Goal: Task Accomplishment & Management: Complete application form

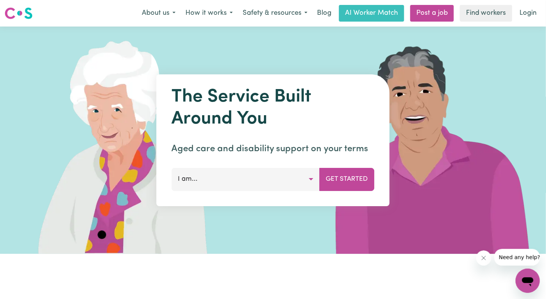
click at [201, 35] on img at bounding box center [113, 141] width 226 height 228
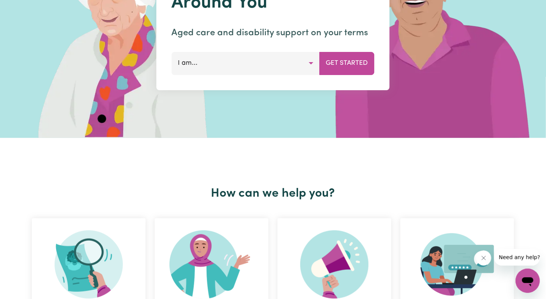
scroll to position [228, 0]
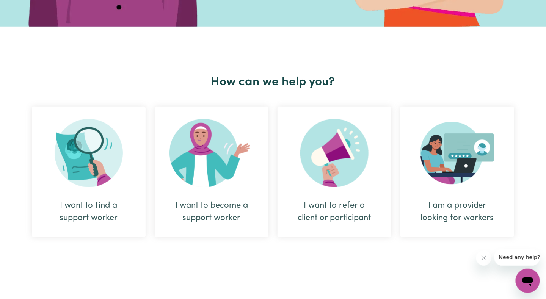
click at [460, 205] on div "I am a provider looking for workers" at bounding box center [457, 212] width 77 height 25
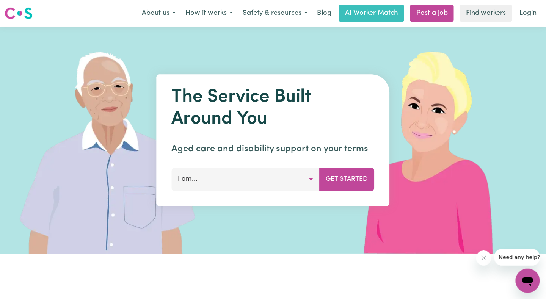
scroll to position [0, 0]
click at [158, 13] on button "About us" at bounding box center [159, 13] width 44 height 16
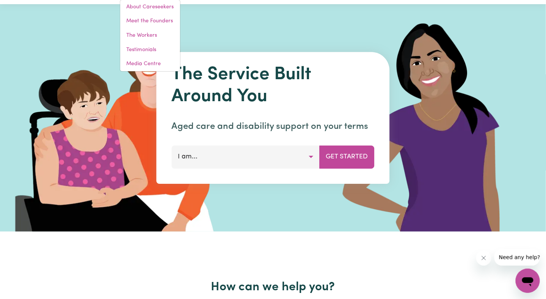
scroll to position [0, 0]
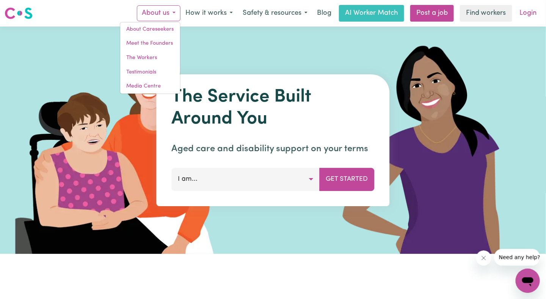
click at [529, 14] on link "Login" at bounding box center [529, 13] width 26 height 17
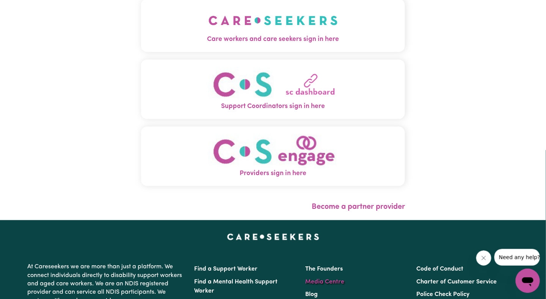
scroll to position [114, 0]
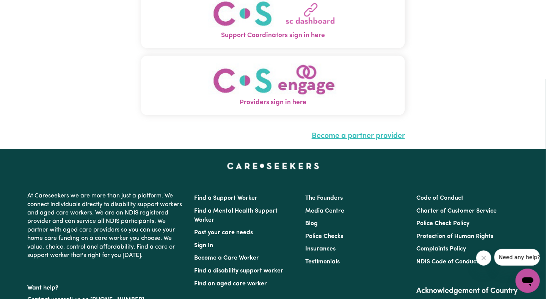
click at [360, 137] on link "Become a partner provider" at bounding box center [358, 136] width 93 height 8
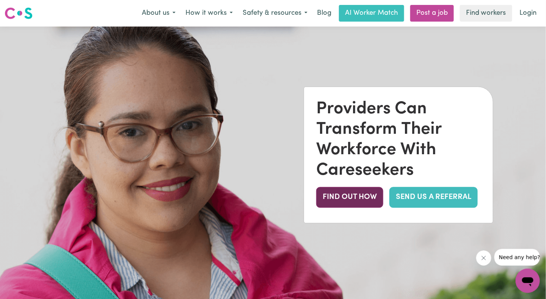
click at [343, 197] on button "FIND OUT HOW" at bounding box center [349, 197] width 67 height 21
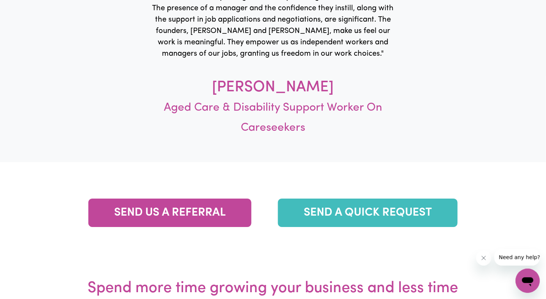
scroll to position [2665, 0]
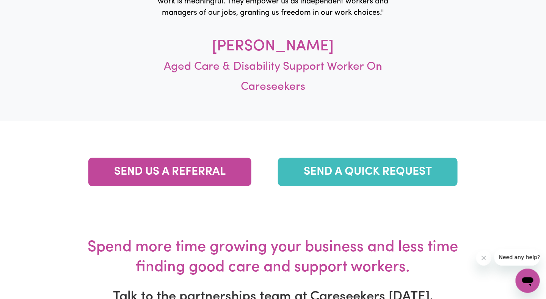
click at [336, 173] on link "SEND A QUICK REQUEST" at bounding box center [368, 172] width 180 height 28
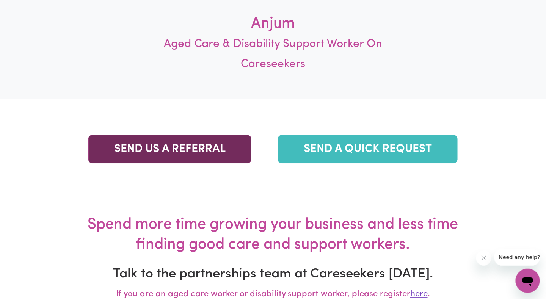
click at [202, 147] on link "SEND US A REFERRAL" at bounding box center [169, 149] width 163 height 28
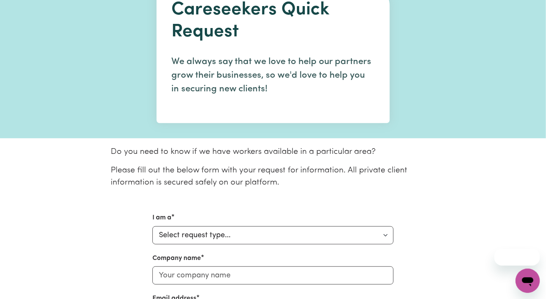
scroll to position [152, 0]
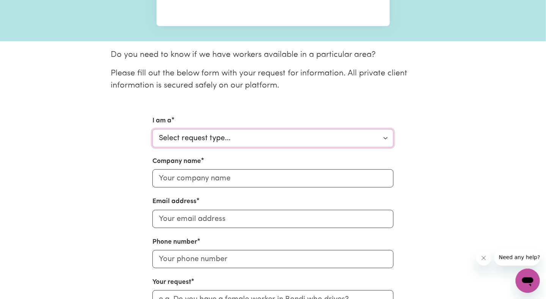
click at [208, 139] on select "Select request type... Individual looking for care and support for myself and m…" at bounding box center [273, 138] width 241 height 18
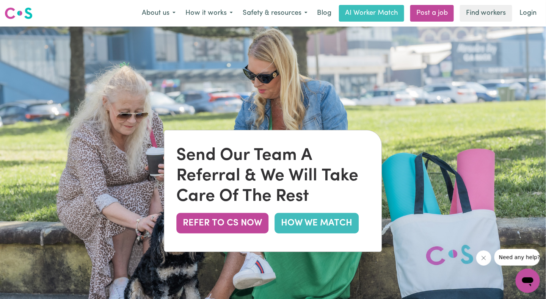
click at [325, 224] on link "HOW WE MATCH" at bounding box center [317, 223] width 84 height 20
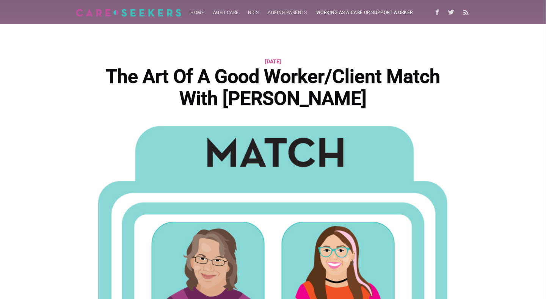
click at [367, 12] on link "Working as a care or support worker" at bounding box center [365, 12] width 106 height 15
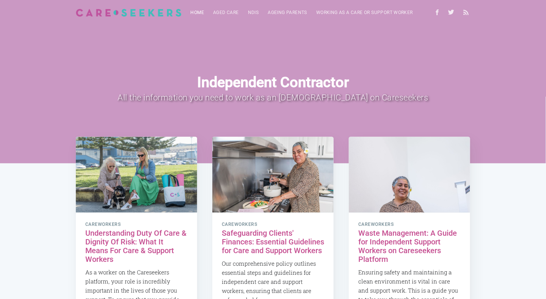
click at [195, 11] on link "Home" at bounding box center [197, 12] width 23 height 15
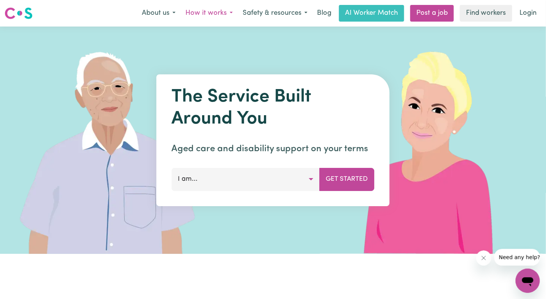
click at [213, 13] on button "How it works" at bounding box center [209, 13] width 57 height 16
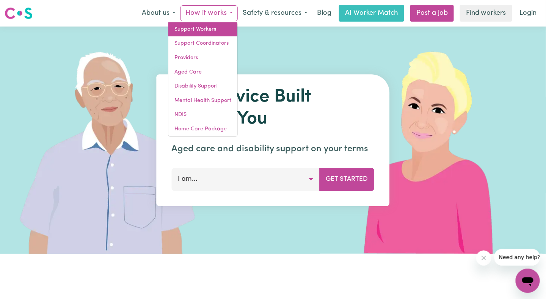
click at [192, 28] on link "Support Workers" at bounding box center [202, 29] width 69 height 14
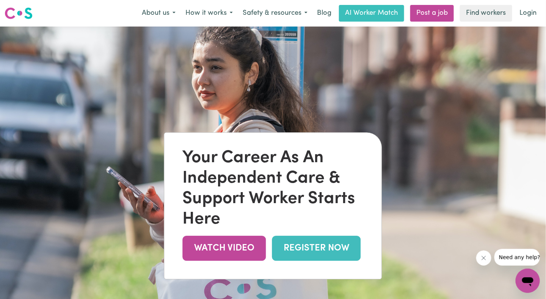
click at [309, 248] on link "REGISTER NOW" at bounding box center [316, 248] width 89 height 25
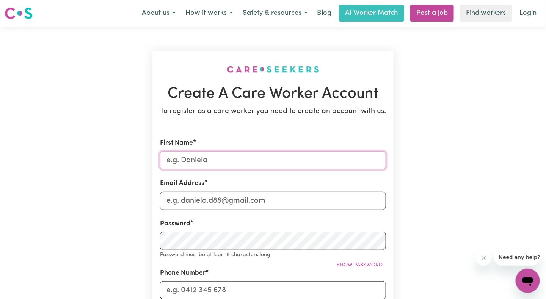
click at [207, 159] on input "First Name" at bounding box center [273, 160] width 226 height 18
type input "[PERSON_NAME]"
type input "I"
type input "[EMAIL_ADDRESS][DOMAIN_NAME]"
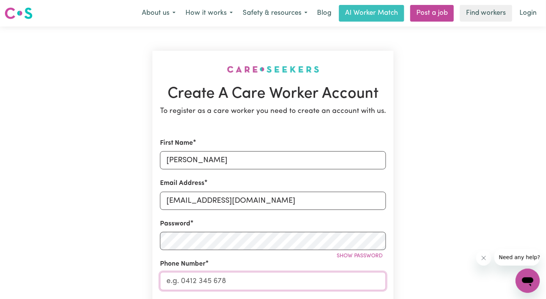
click at [213, 285] on input "Phone Number" at bounding box center [273, 281] width 226 height 18
type input "0422115834"
click at [134, 247] on div "Create A Care Worker Account To register as a care worker you need to create an…" at bounding box center [273, 299] width 501 height 545
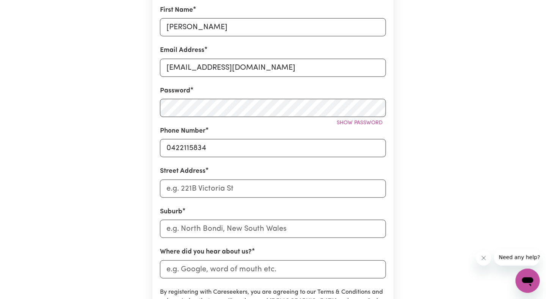
scroll to position [152, 0]
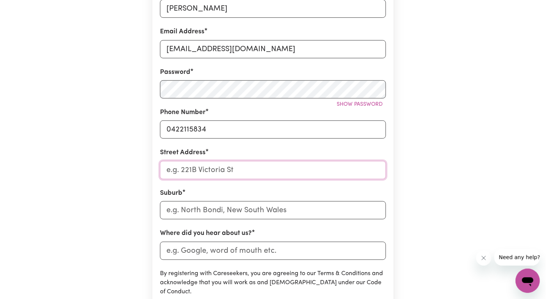
click at [189, 173] on input "Street Address" at bounding box center [273, 170] width 226 height 18
type input "[STREET_ADDRESS][PERSON_NAME]"
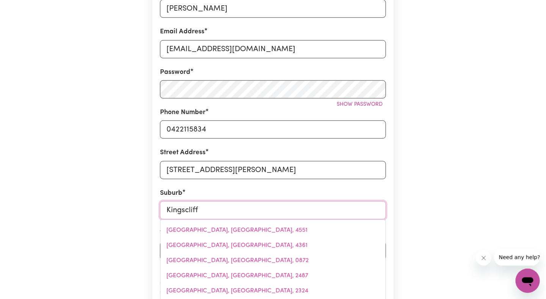
type input "Kingscliff"
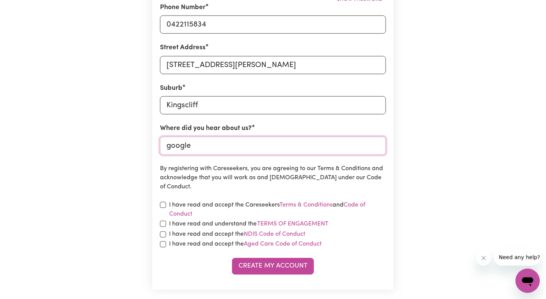
scroll to position [266, 0]
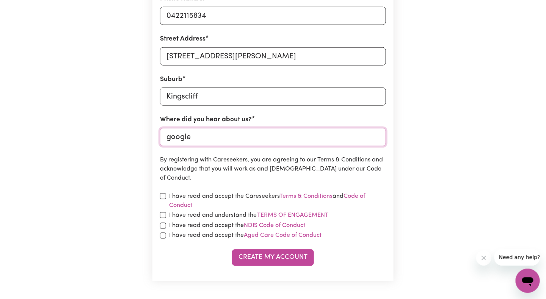
type input "google"
click at [162, 192] on div "I have read and accept the Careseekers Terms & Conditions and Code of Conduct" at bounding box center [273, 201] width 226 height 18
click at [163, 196] on input "checkbox" at bounding box center [163, 197] width 6 height 6
checkbox input "true"
click at [162, 214] on input "checkbox" at bounding box center [163, 216] width 6 height 6
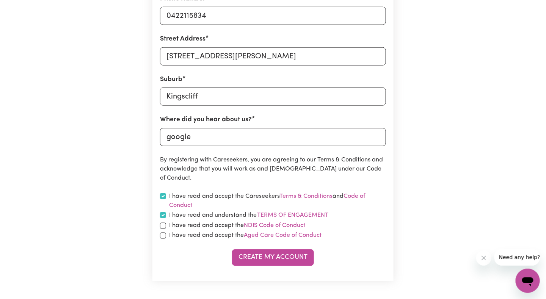
checkbox input "true"
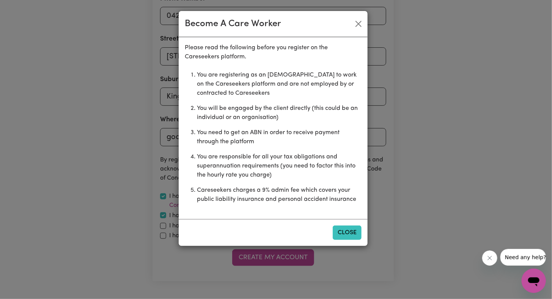
drag, startPoint x: 351, startPoint y: 242, endPoint x: 349, endPoint y: 236, distance: 6.8
click at [351, 241] on div "Close" at bounding box center [273, 232] width 189 height 27
click at [349, 236] on button "Close" at bounding box center [347, 233] width 29 height 14
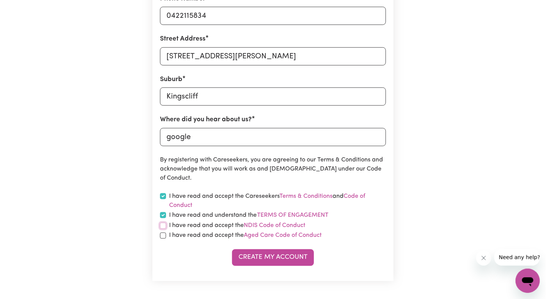
click at [165, 226] on input "checkbox" at bounding box center [163, 226] width 6 height 6
checkbox input "true"
click at [165, 235] on input "checkbox" at bounding box center [163, 236] width 6 height 6
checkbox input "true"
click at [276, 258] on button "Create My Account" at bounding box center [273, 258] width 82 height 17
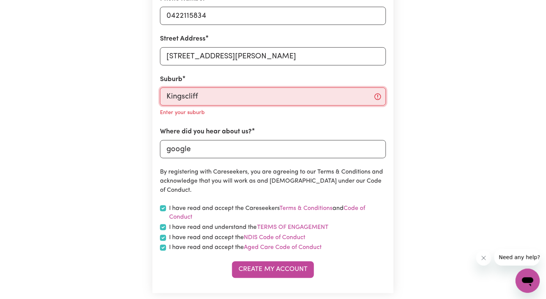
click at [196, 98] on input "Kingscliff" at bounding box center [273, 97] width 226 height 18
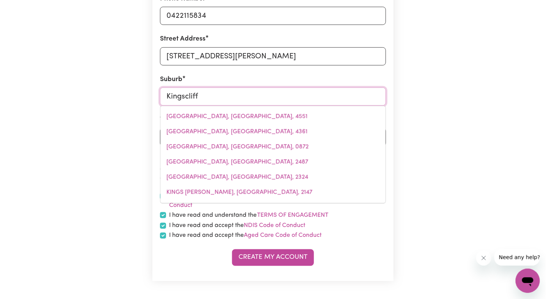
click at [205, 96] on input "Kingscliff" at bounding box center [273, 97] width 226 height 18
drag, startPoint x: 205, startPoint y: 96, endPoint x: 184, endPoint y: 96, distance: 20.9
click at [183, 96] on input "Kingscliff" at bounding box center [273, 97] width 226 height 18
type input "King"
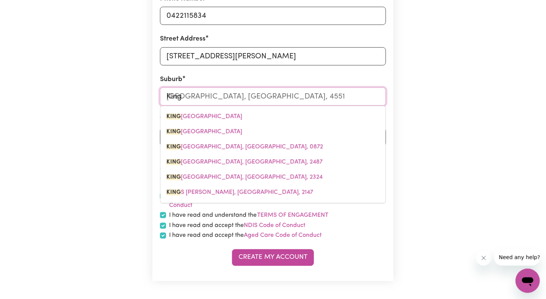
type input "[GEOGRAPHIC_DATA], [GEOGRAPHIC_DATA], 0854"
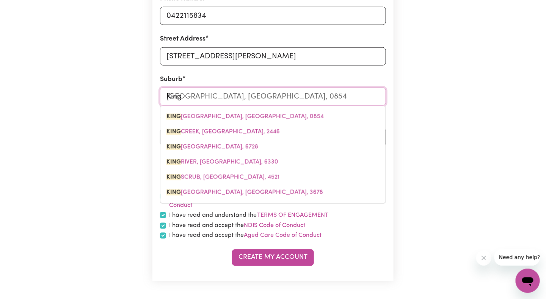
type input "Kings"
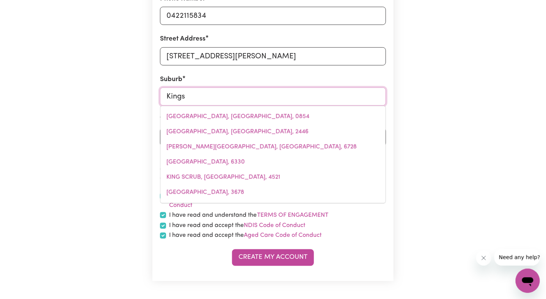
type input "[GEOGRAPHIC_DATA], [GEOGRAPHIC_DATA], 4551"
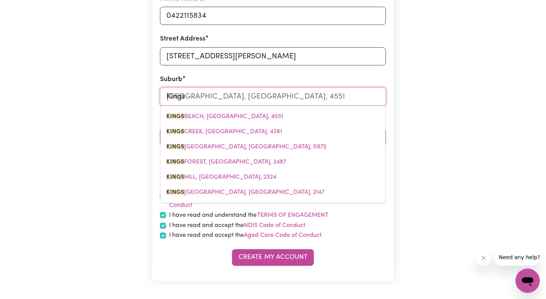
type input "Kingsc"
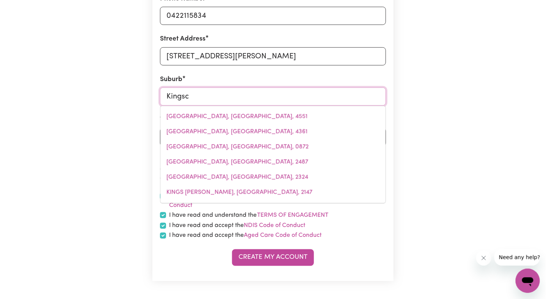
type input "KingscLIFF, [GEOGRAPHIC_DATA], 2487"
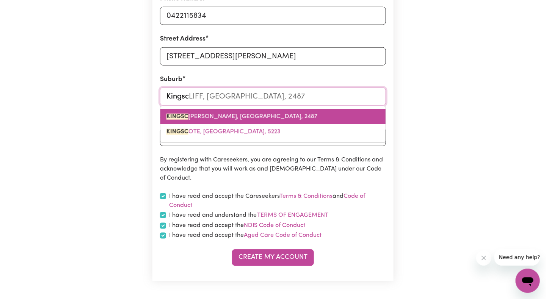
click at [192, 116] on span "KINGSC [PERSON_NAME], [GEOGRAPHIC_DATA], 2487" at bounding box center [242, 117] width 151 height 6
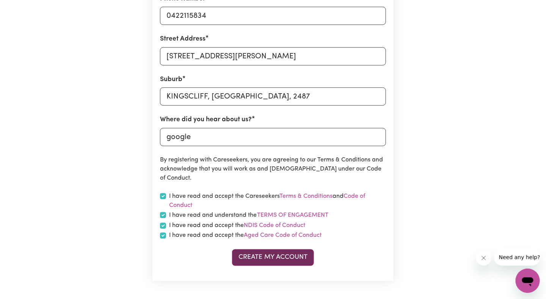
click at [273, 260] on button "Create My Account" at bounding box center [273, 258] width 82 height 17
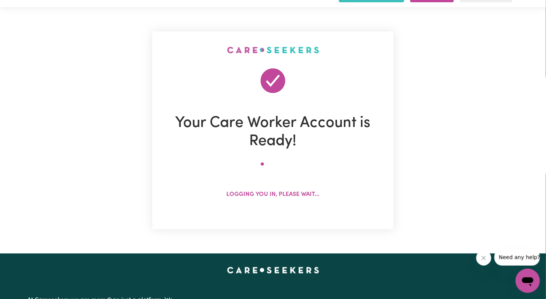
scroll to position [0, 0]
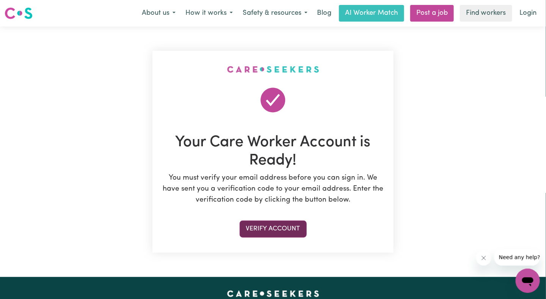
click at [294, 228] on button "Verify Account" at bounding box center [273, 229] width 67 height 17
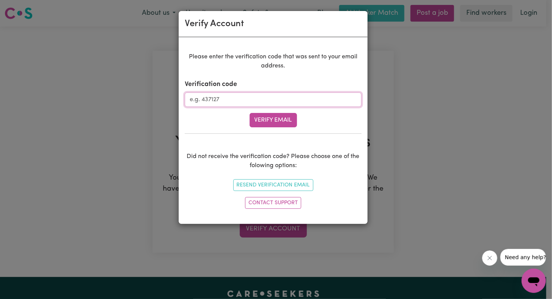
click at [219, 98] on input "Verification code" at bounding box center [273, 100] width 177 height 14
click at [270, 184] on button "Resend Verification Email" at bounding box center [273, 185] width 80 height 12
click at [206, 100] on input "Verification code" at bounding box center [273, 100] width 177 height 14
type input "531194"
click at [250, 113] on button "Verify Email" at bounding box center [273, 120] width 47 height 14
